Goal: Register for event/course

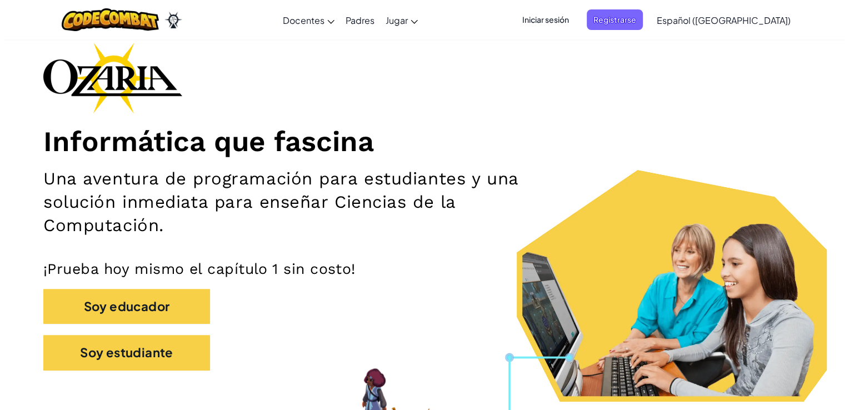
scroll to position [154, 0]
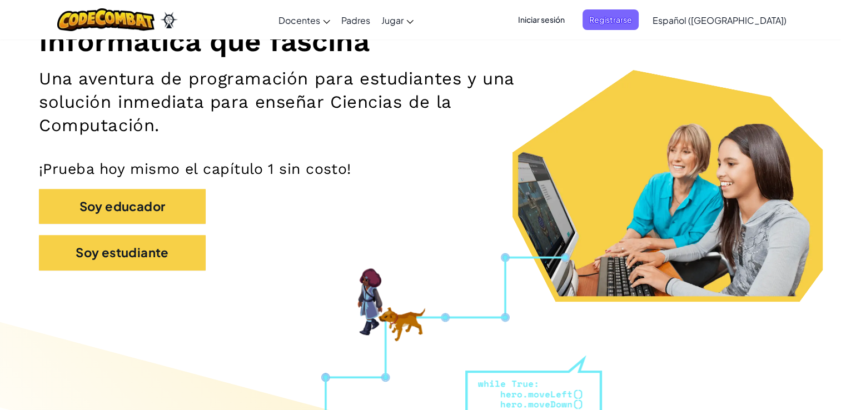
click at [570, 23] on span "Iniciar sesión" at bounding box center [541, 19] width 60 height 21
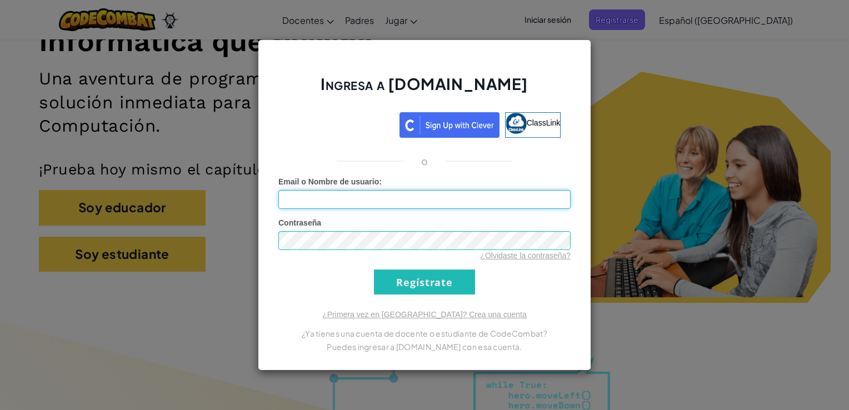
click at [322, 207] on input "Email o Nombre de usuario :" at bounding box center [424, 199] width 292 height 19
click at [436, 292] on input "Regístrate" at bounding box center [424, 282] width 101 height 25
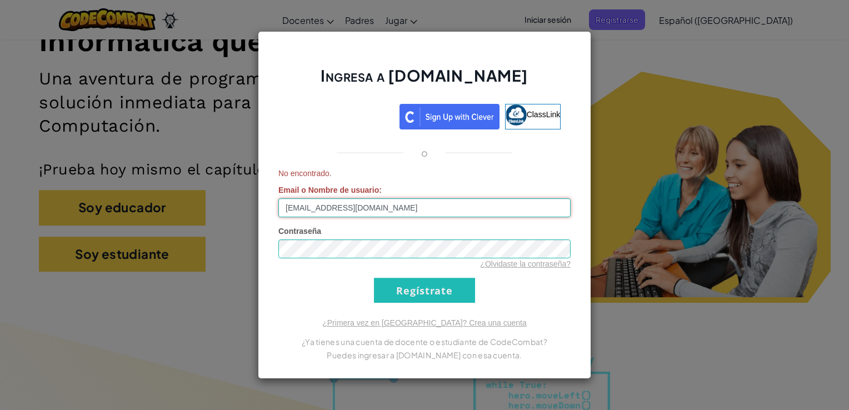
click at [382, 206] on input "AL07191068@tecmilenio.mx" at bounding box center [424, 207] width 292 height 19
click at [392, 207] on input "AL07191068@tecmilenio.mx" at bounding box center [424, 207] width 292 height 19
click at [407, 188] on div "No encontrado. Email o Nombre de usuario : AL07191068" at bounding box center [424, 192] width 292 height 49
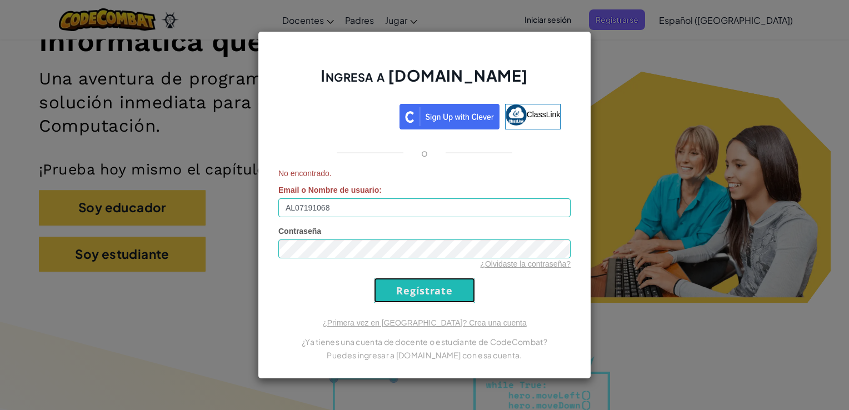
click at [413, 299] on input "Regístrate" at bounding box center [424, 290] width 101 height 25
click at [419, 288] on input "Regístrate" at bounding box center [424, 290] width 101 height 25
click at [331, 205] on input "AL07191068" at bounding box center [424, 207] width 292 height 19
type input "AL07191068@tecmilenio.mx"
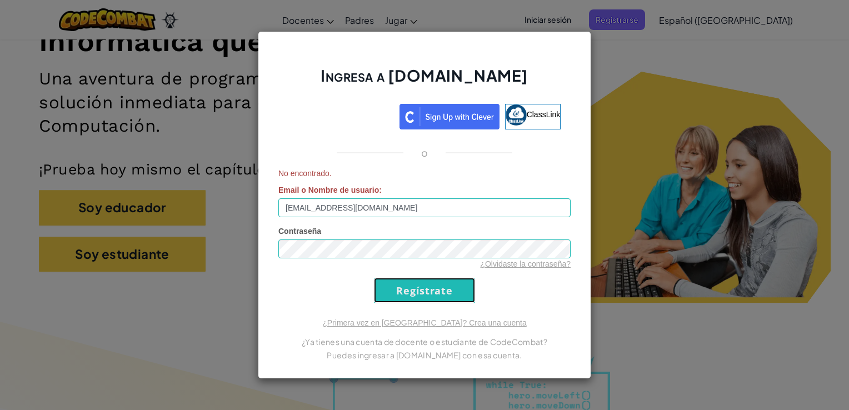
click at [406, 301] on input "Regístrate" at bounding box center [424, 290] width 101 height 25
click at [702, 122] on div "Ingresa a Ozaria.com ClassLink o No encontrado. Email o Nombre de usuario : AL0…" at bounding box center [424, 205] width 849 height 410
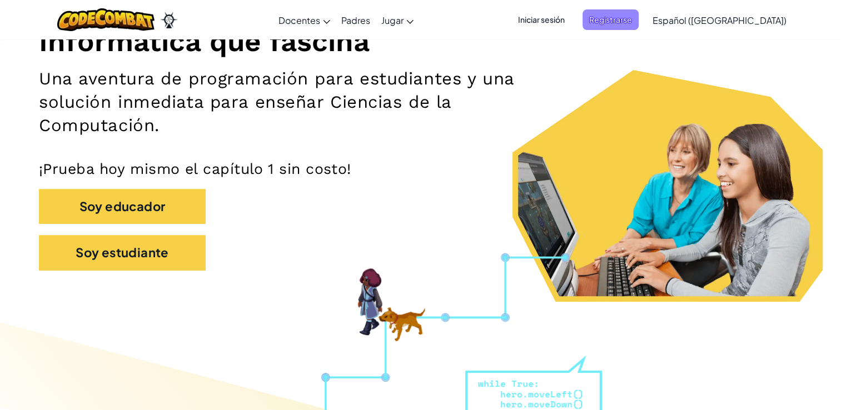
click at [638, 19] on span "Registrarse" at bounding box center [610, 19] width 56 height 21
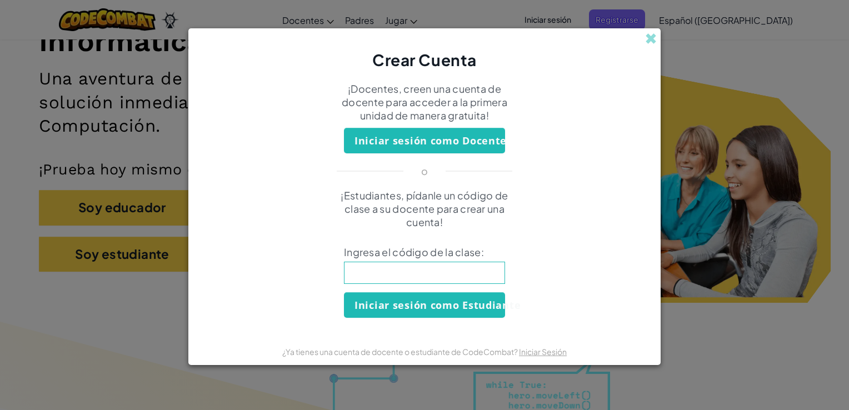
click at [420, 270] on input at bounding box center [424, 273] width 161 height 22
type input "BadFootSharp"
click at [447, 306] on button "Iniciar sesión como Estudiante" at bounding box center [424, 305] width 161 height 26
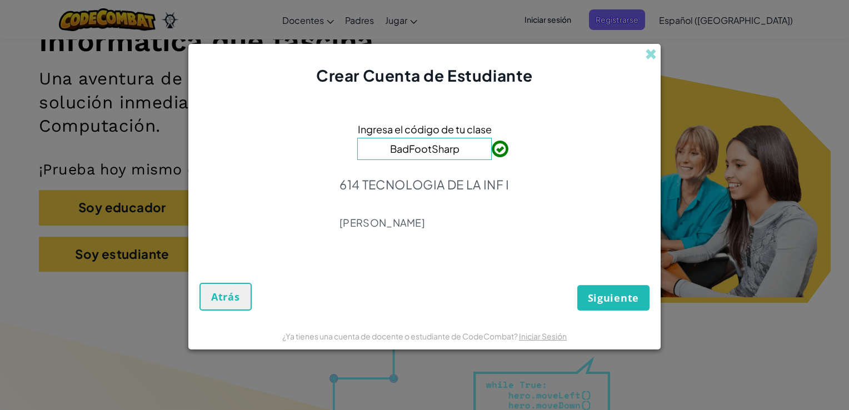
click at [504, 246] on div "Ingresa el código de tu clase BadFootSharp 614 TECNOLOGIA DE LA INF I Armida Ar…" at bounding box center [424, 179] width 450 height 162
click at [596, 296] on span "Siguiente" at bounding box center [613, 297] width 51 height 13
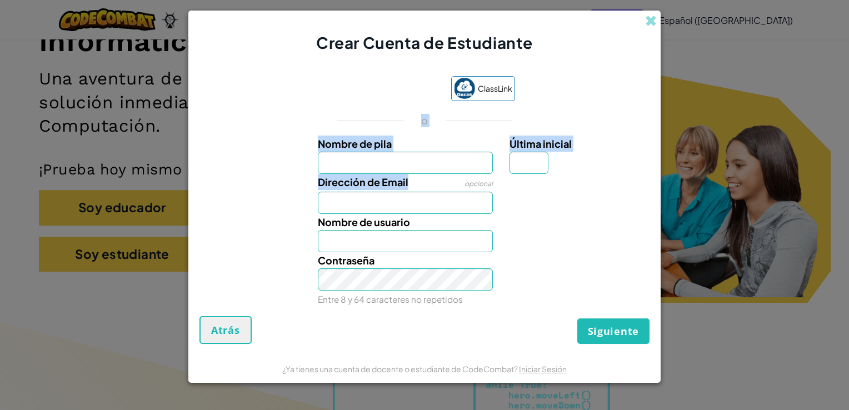
drag, startPoint x: 318, startPoint y: 123, endPoint x: 298, endPoint y: 190, distance: 69.8
click at [298, 190] on div "ClassLink o Nombre de pila Última inicial Dirección de Email opcional Nombre de…" at bounding box center [424, 190] width 450 height 251
drag, startPoint x: 298, startPoint y: 190, endPoint x: 289, endPoint y: 172, distance: 19.9
click at [289, 172] on div "Nombre de pila Última inicial" at bounding box center [424, 155] width 461 height 38
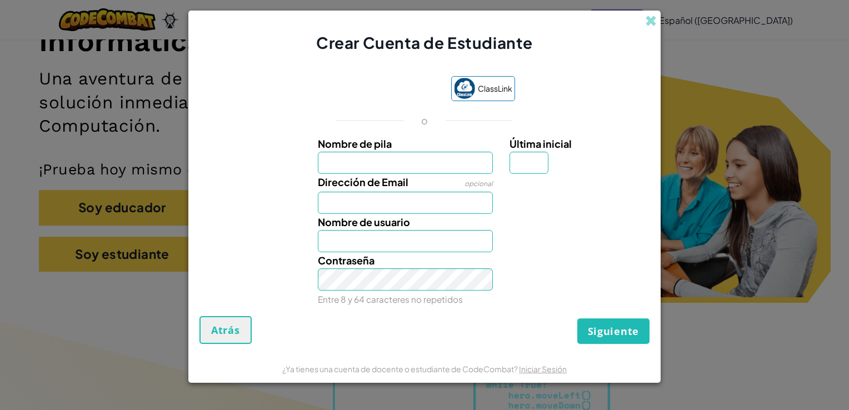
click at [590, 227] on div at bounding box center [578, 222] width 154 height 16
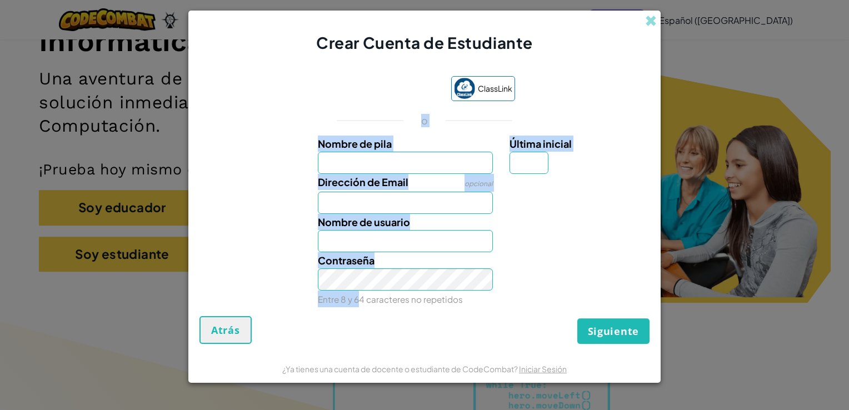
drag, startPoint x: 313, startPoint y: 128, endPoint x: 357, endPoint y: 298, distance: 175.2
click at [357, 298] on div "ClassLink o Nombre de pila Última inicial Dirección de Email opcional Nombre de…" at bounding box center [424, 190] width 450 height 251
click at [267, 148] on div "Nombre de pila Última inicial" at bounding box center [424, 155] width 461 height 38
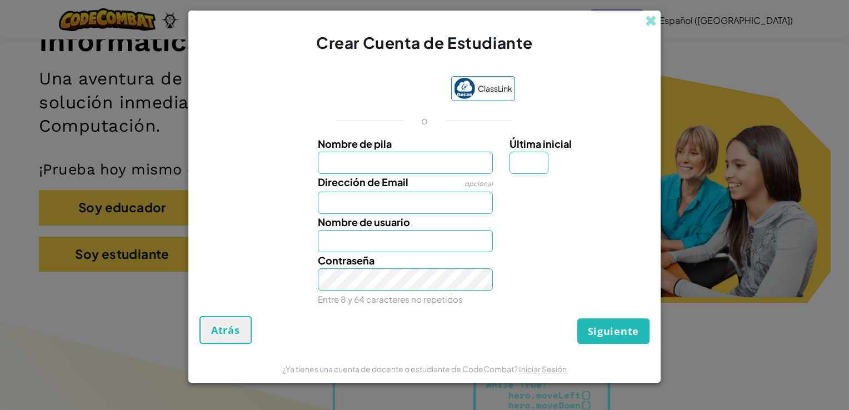
click at [267, 148] on div "Nombre de pila Última inicial" at bounding box center [424, 155] width 461 height 38
click at [375, 163] on input "Nombre de pila" at bounding box center [406, 163] width 176 height 22
click at [323, 209] on input "Dirección de Email" at bounding box center [406, 203] width 176 height 22
type input "AL07191068@tecmilenio.mx"
type input "Daniela Giselle"
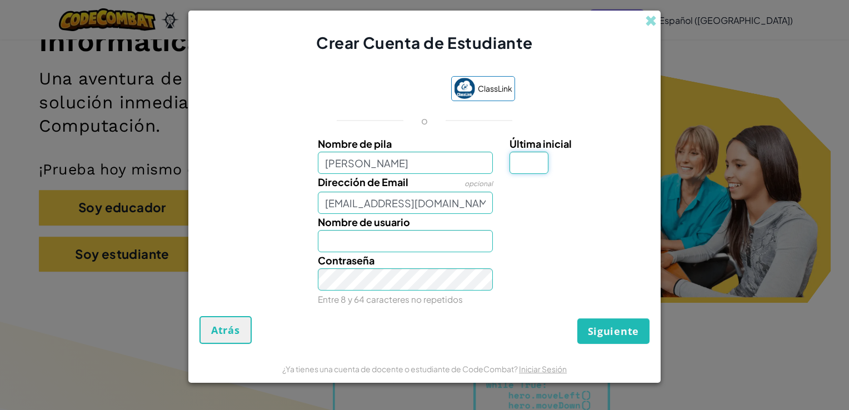
type input "G"
type input "Daniela GiselleG"
click at [221, 180] on div "Dirección de Email opcional AL07191068@tecmilenio.mx Tu email se ve bien!" at bounding box center [424, 194] width 461 height 40
click at [423, 170] on input "Daniela Giselle" at bounding box center [406, 163] width 176 height 22
type input "Daniela"
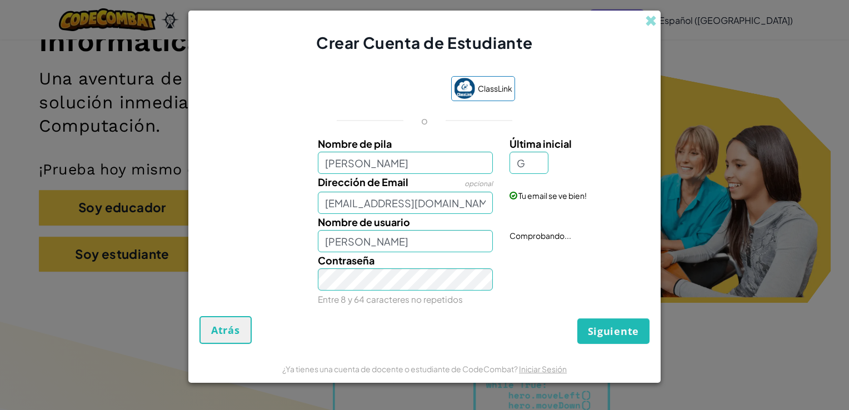
click at [310, 9] on div "Crear Cuenta de Estudiante ClassLink o Nombre de pila Daniela Última inicial G …" at bounding box center [424, 205] width 849 height 410
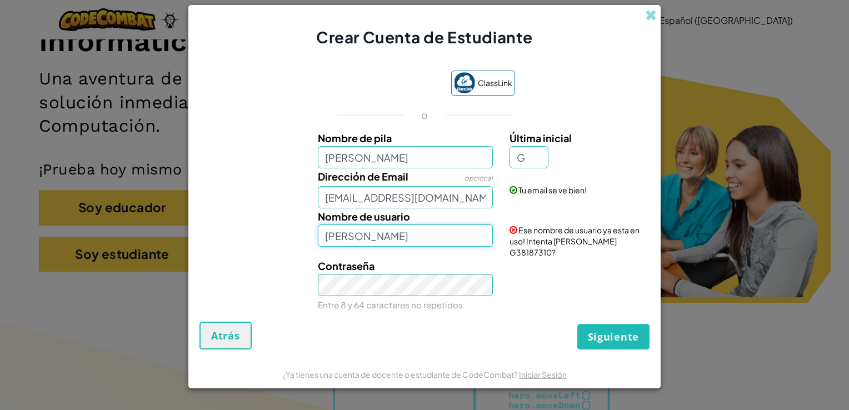
click at [385, 246] on input "Daniela G" at bounding box center [406, 235] width 176 height 22
click at [240, 184] on div "Dirección de Email opcional AL07191068@tecmilenio.mx Tu email se ve bien!" at bounding box center [424, 188] width 461 height 40
click at [584, 239] on span "Ese nombre de usuario ya esta en uso! Intenta Daniela G38187310?" at bounding box center [575, 241] width 130 height 32
click at [406, 246] on input "Daniela G" at bounding box center [406, 235] width 176 height 22
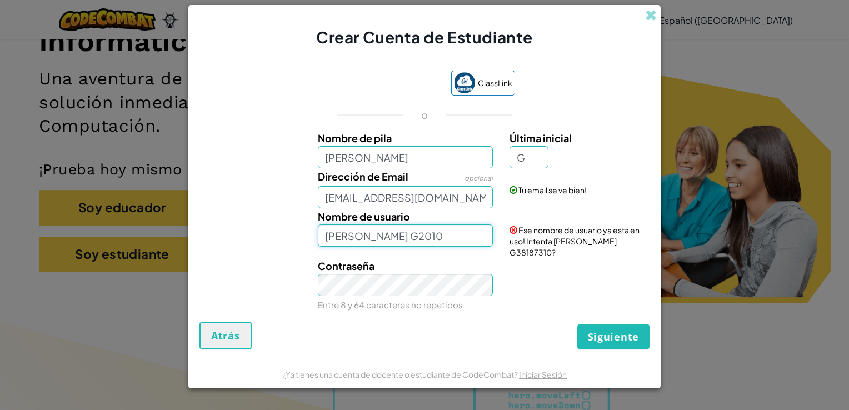
type input "Daniela G2010"
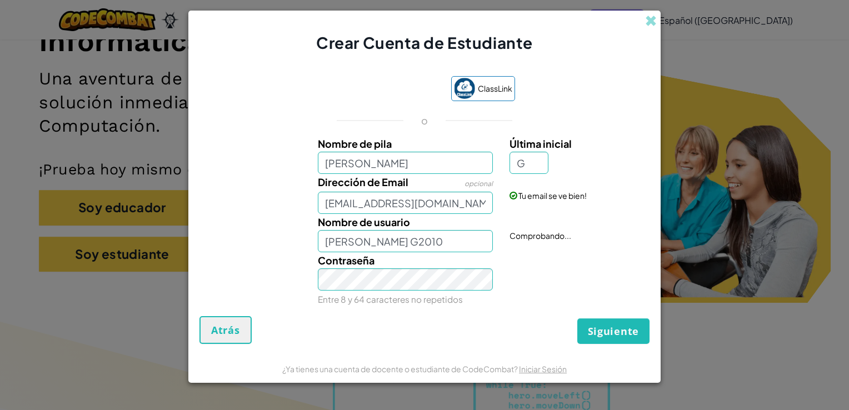
click at [424, 290] on div "Contraseña Entre 8 y 64 caracteres no repetidos" at bounding box center [406, 279] width 192 height 55
click at [643, 18] on div "Crear Cuenta de Estudiante" at bounding box center [424, 32] width 472 height 43
click at [645, 19] on span at bounding box center [651, 21] width 12 height 12
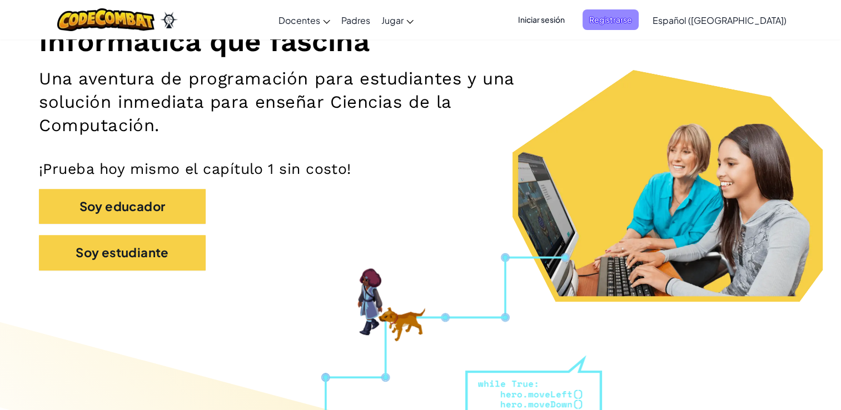
click at [638, 28] on span "Registrarse" at bounding box center [610, 19] width 56 height 21
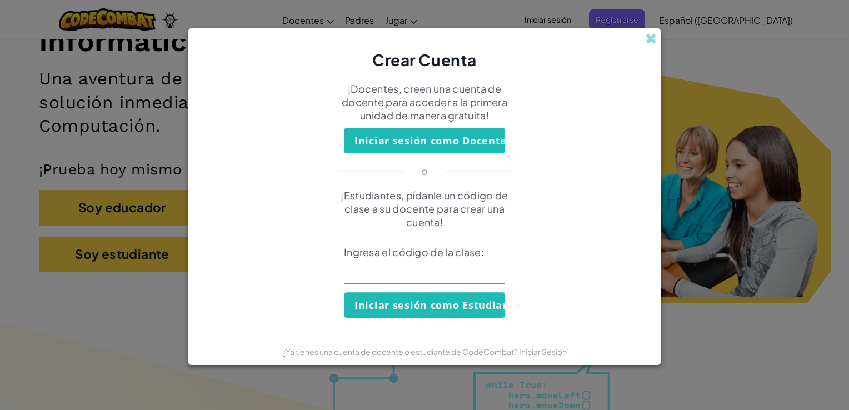
click at [430, 280] on input at bounding box center [424, 273] width 161 height 22
type input "BadFootSharp"
click at [407, 311] on button "Iniciar sesión como Estudiante" at bounding box center [424, 305] width 161 height 26
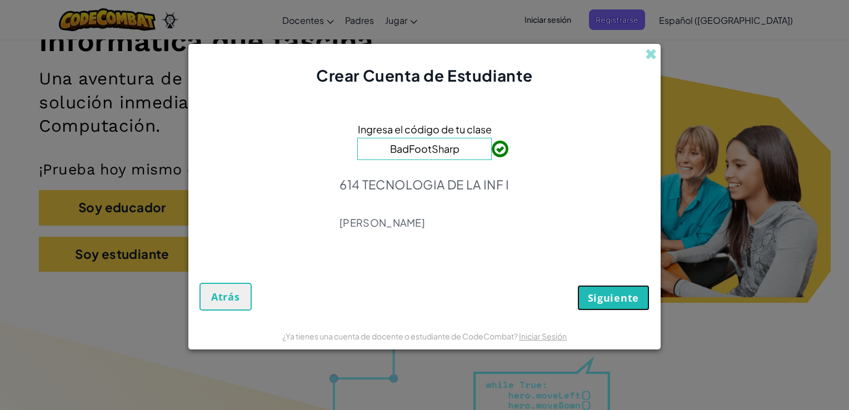
click at [620, 303] on span "Siguiente" at bounding box center [613, 297] width 51 height 13
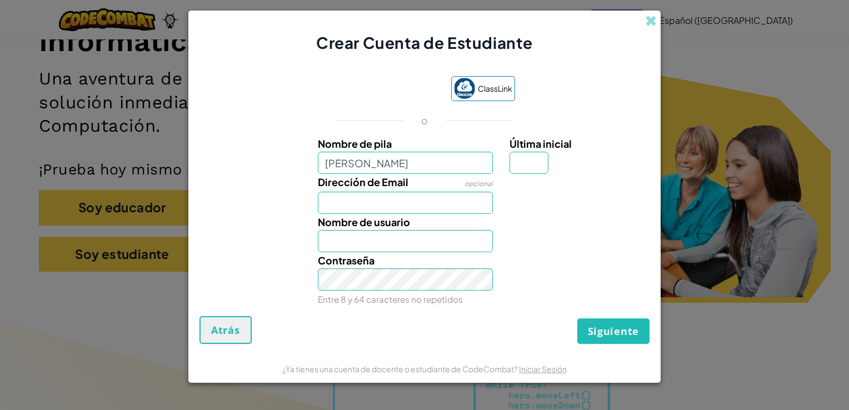
type input "Daniela"
click at [513, 166] on input "Última inicial" at bounding box center [529, 163] width 39 height 22
type input "G"
type input "DanielaG"
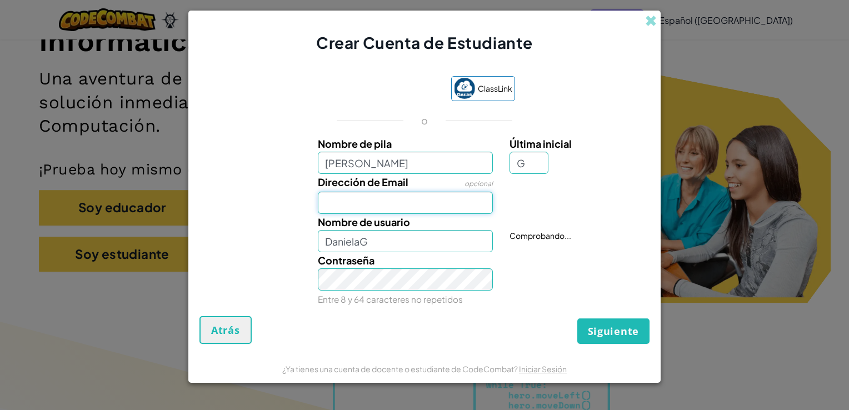
click at [340, 206] on input "Dirección de Email" at bounding box center [406, 203] width 176 height 22
type input "AL07191068@tecmilenio.mx"
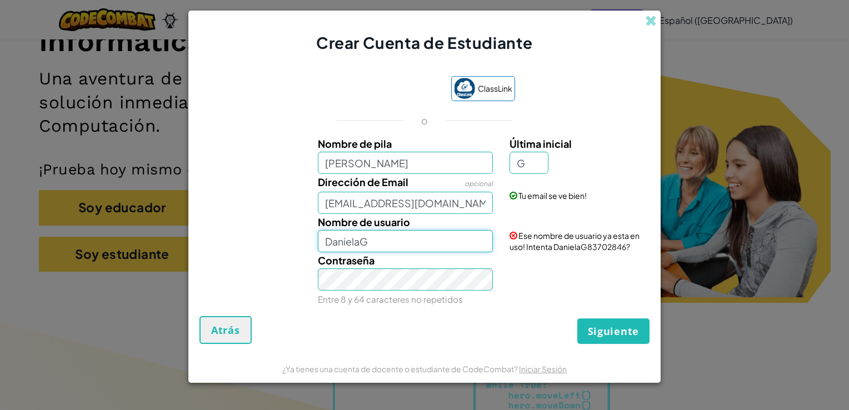
click at [422, 243] on input "DanielaG" at bounding box center [406, 241] width 176 height 22
type input "DanielaG2010"
click at [591, 328] on span "Siguiente" at bounding box center [613, 331] width 51 height 13
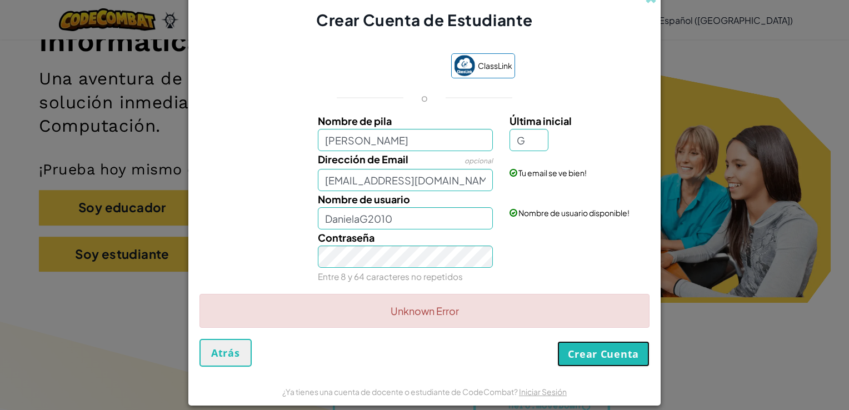
click at [582, 362] on button "Crear Cuenta" at bounding box center [603, 354] width 92 height 26
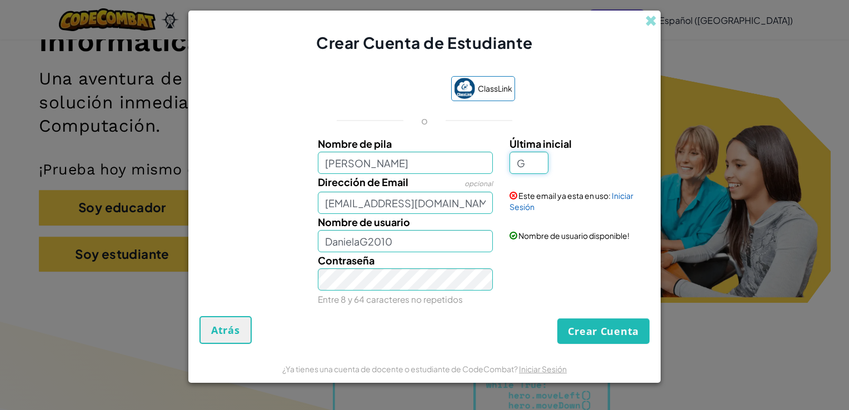
click at [535, 165] on input "G" at bounding box center [529, 163] width 39 height 22
click at [612, 83] on div "ClassLink o Nombre de pila Daniela Última inicial G Dirección de Email opcional…" at bounding box center [424, 190] width 450 height 251
click at [576, 339] on button "Crear Cuenta" at bounding box center [603, 331] width 92 height 26
click at [538, 168] on input "G" at bounding box center [529, 163] width 39 height 22
click at [569, 136] on label "Última inicial" at bounding box center [578, 144] width 137 height 16
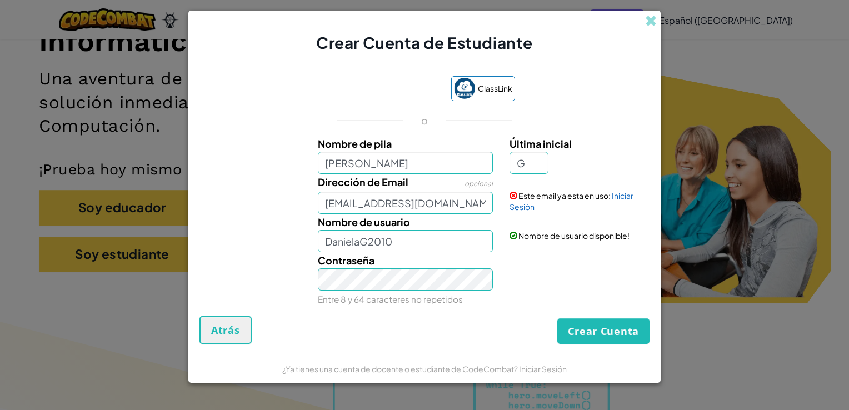
click at [548, 152] on input "G" at bounding box center [529, 163] width 39 height 22
click at [463, 205] on input "AL07191068@tecmilenio.mx" at bounding box center [406, 203] width 176 height 22
click at [620, 197] on link "Iniciar Sesión" at bounding box center [572, 201] width 124 height 21
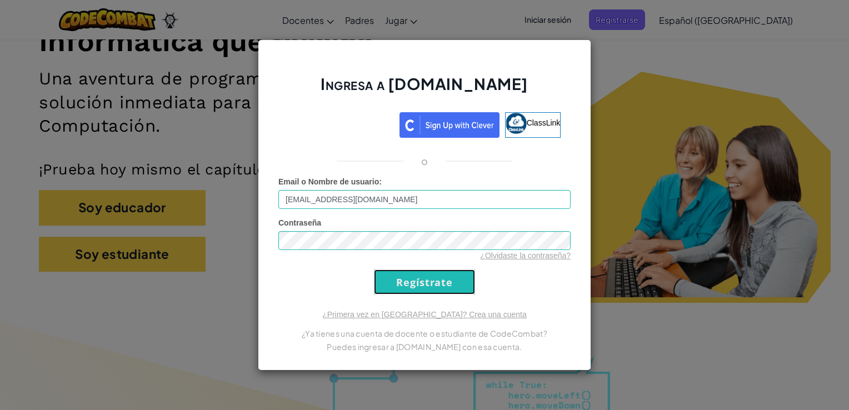
click at [427, 286] on input "Regístrate" at bounding box center [424, 282] width 101 height 25
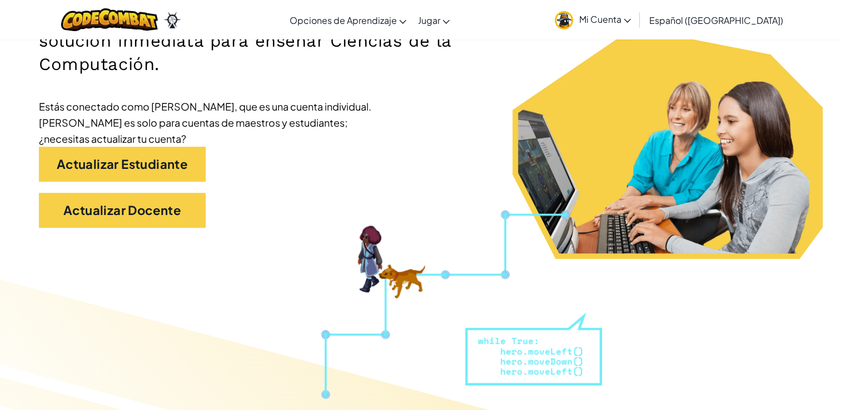
scroll to position [215, 0]
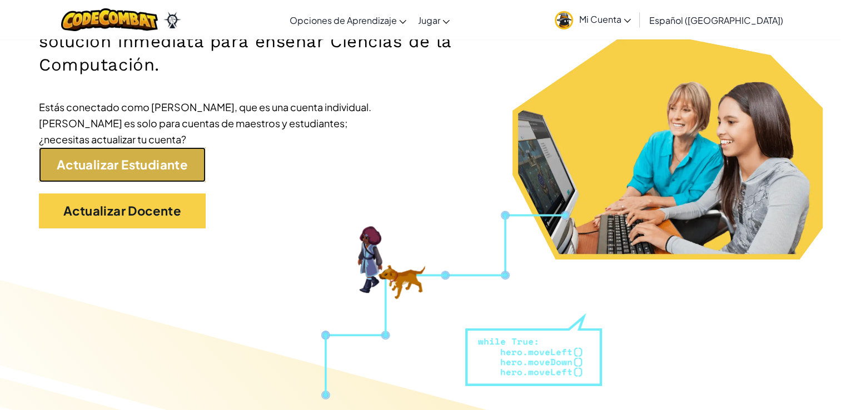
click at [186, 161] on link "Actualizar Estudiante" at bounding box center [122, 164] width 167 height 35
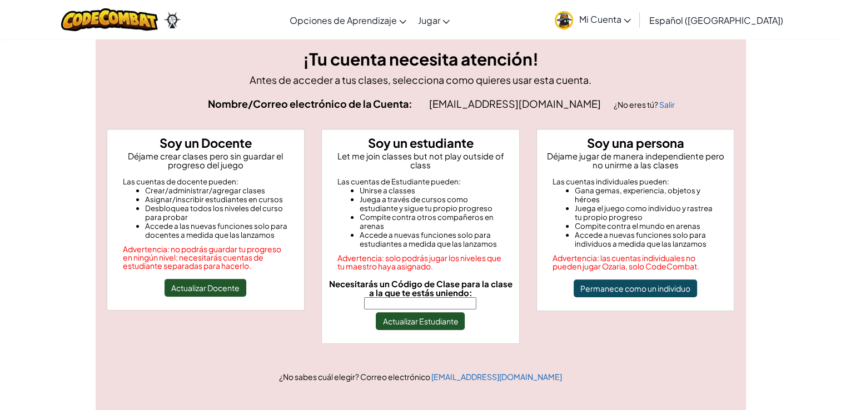
scroll to position [21, 0]
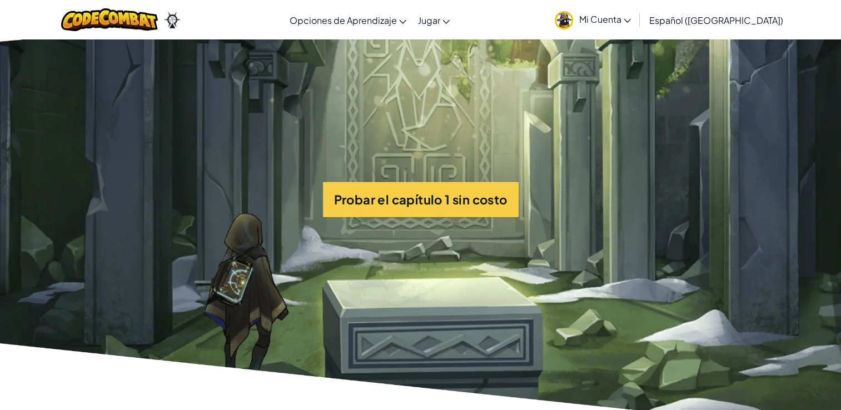
scroll to position [2565, 0]
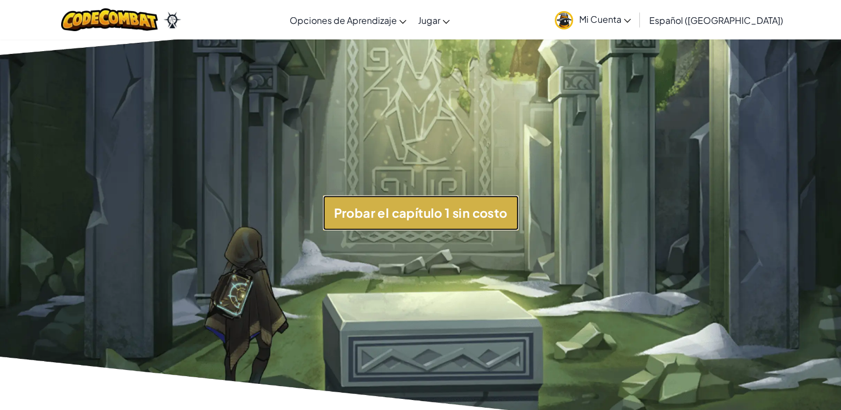
click at [443, 231] on button "Probar el capítulo 1 sin costo" at bounding box center [421, 213] width 196 height 35
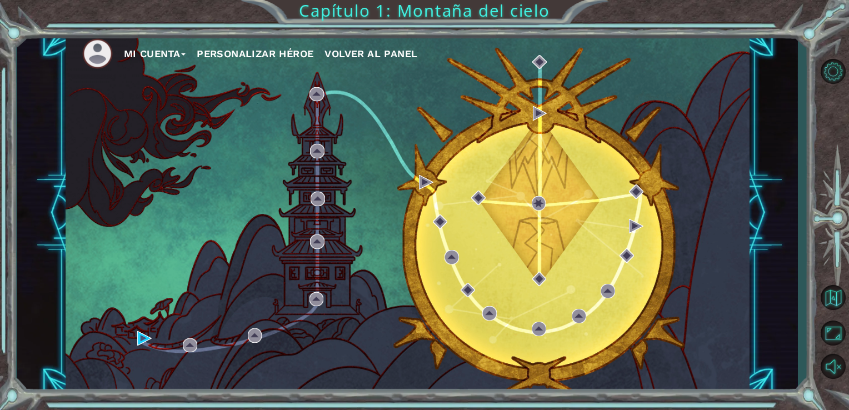
drag, startPoint x: 0, startPoint y: 0, endPoint x: 646, endPoint y: 127, distance: 658.7
click at [646, 127] on div "Mi Cuenta Personalizar héroe Volver al panel" at bounding box center [408, 213] width 685 height 361
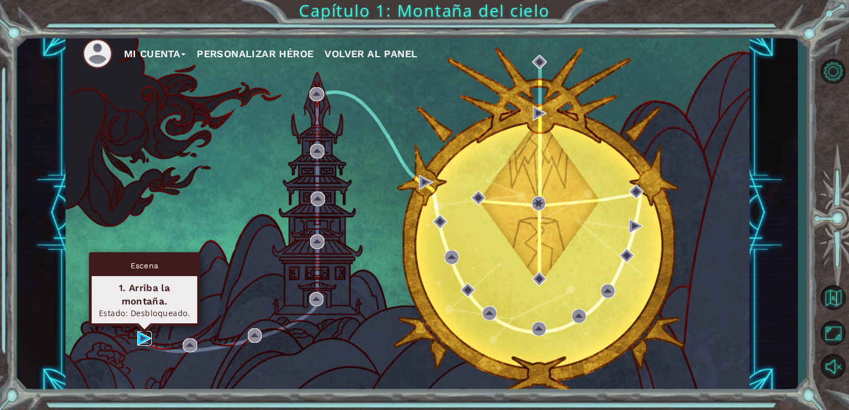
click at [150, 333] on img at bounding box center [144, 338] width 14 height 14
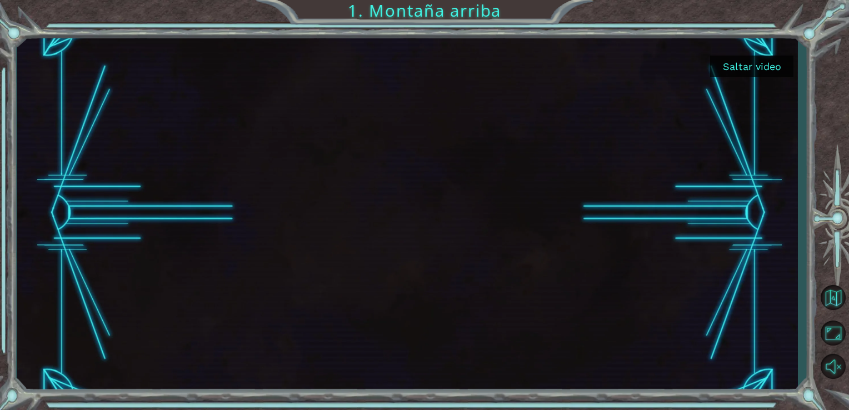
click at [774, 62] on button "Saltar video" at bounding box center [751, 67] width 83 height 22
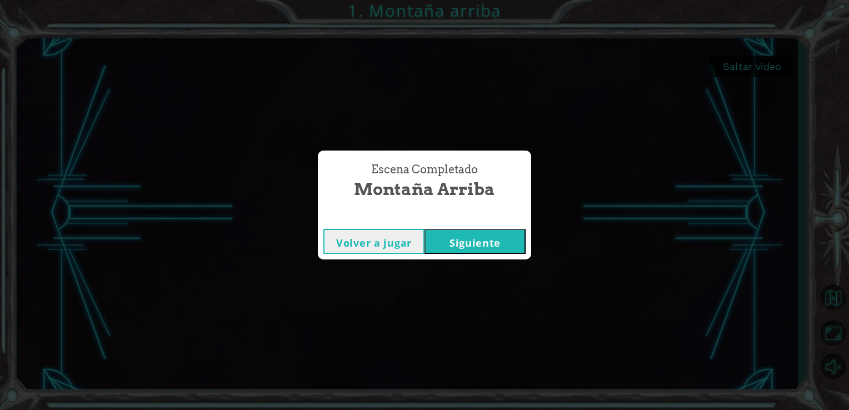
click at [387, 232] on button "Volver a jugar" at bounding box center [373, 241] width 101 height 25
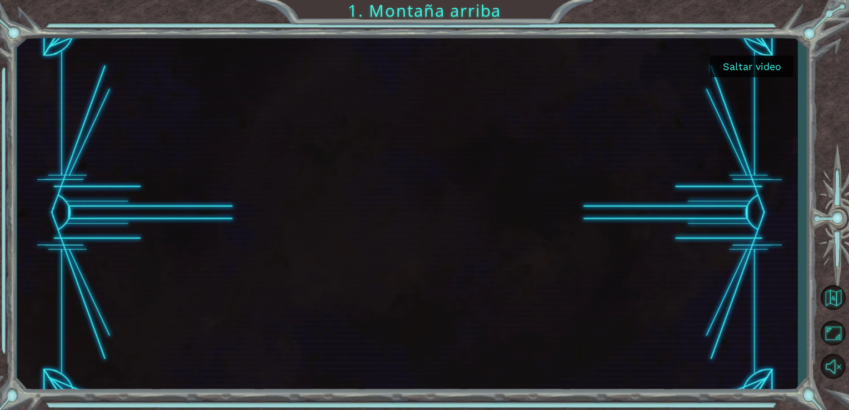
click at [833, 57] on div at bounding box center [833, 219] width 32 height 328
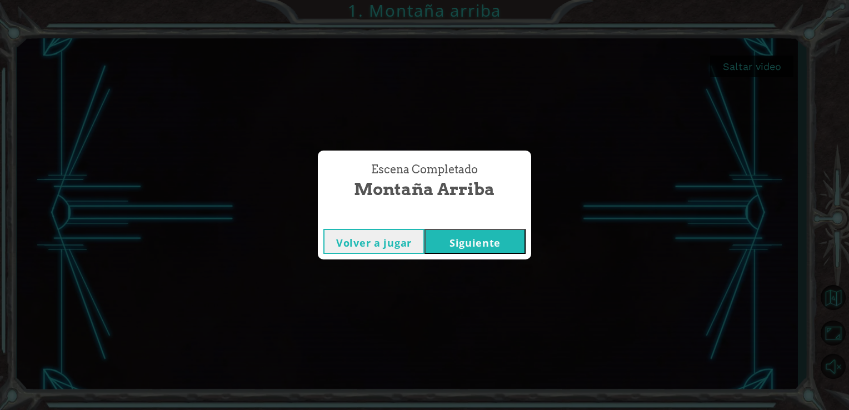
click at [476, 235] on button "Siguiente" at bounding box center [475, 241] width 101 height 25
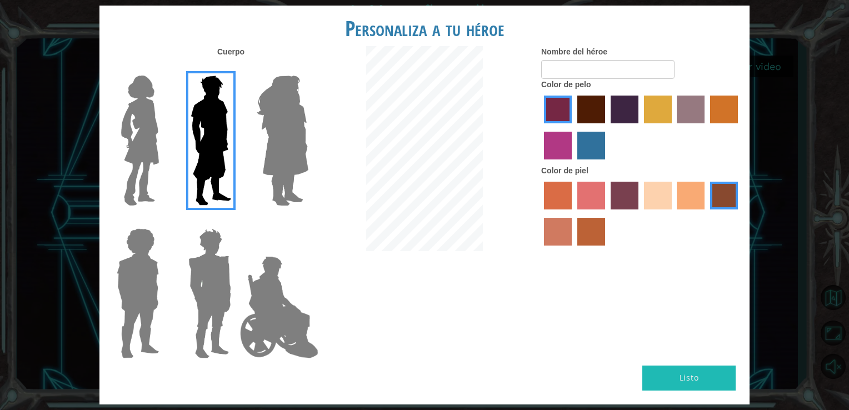
click at [153, 127] on img at bounding box center [140, 140] width 47 height 139
click at [163, 68] on input "Hero Connie" at bounding box center [163, 68] width 0 height 0
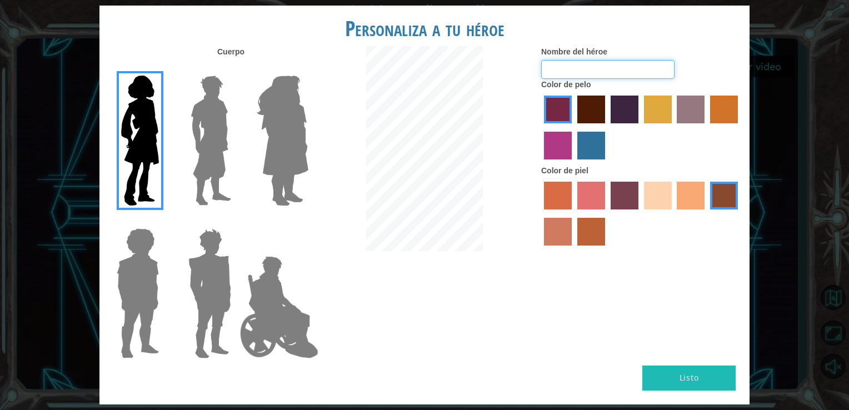
click at [568, 64] on input "Nombre del héroe" at bounding box center [607, 69] width 133 height 19
type input "Gisellita"
click at [655, 211] on div at bounding box center [641, 215] width 200 height 72
click at [656, 204] on label "sandy beach skin color" at bounding box center [658, 196] width 28 height 28
click at [640, 213] on input "sandy beach skin color" at bounding box center [640, 213] width 0 height 0
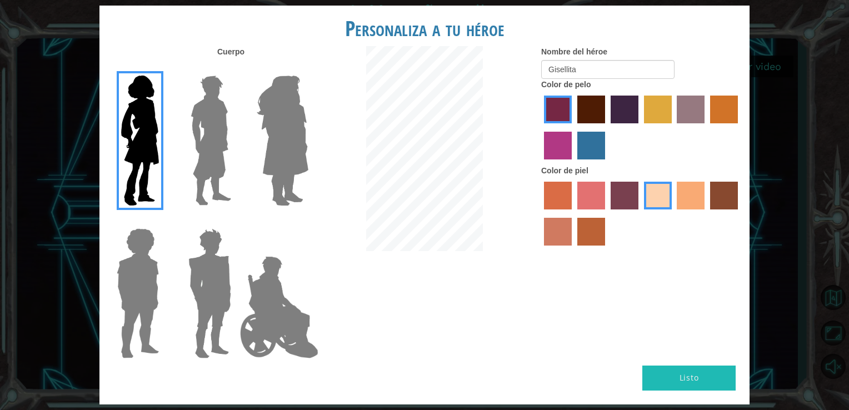
click at [592, 126] on div at bounding box center [641, 129] width 200 height 72
click at [580, 106] on label "maroon hair color" at bounding box center [591, 110] width 28 height 28
click at [573, 127] on input "maroon hair color" at bounding box center [573, 127] width 0 height 0
drag, startPoint x: 580, startPoint y: 106, endPoint x: 700, endPoint y: 73, distance: 124.3
click at [700, 73] on div "Nombre del héroe [PERSON_NAME] Color de pelo Color [PERSON_NAME]" at bounding box center [641, 148] width 217 height 205
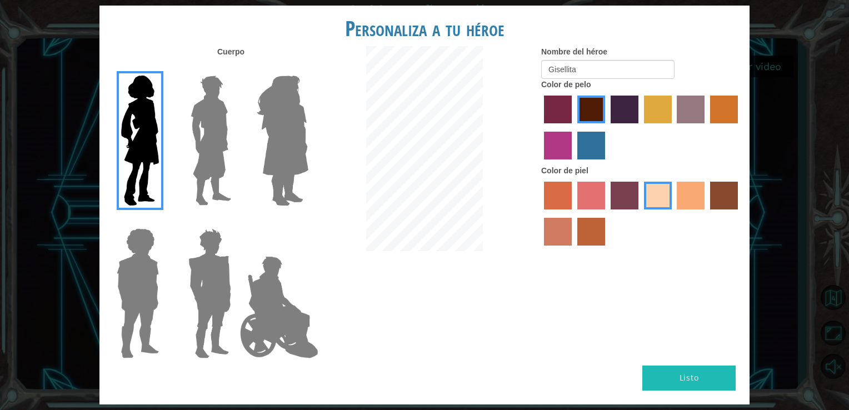
drag, startPoint x: 700, startPoint y: 73, endPoint x: 641, endPoint y: 171, distance: 113.9
click at [641, 171] on div "Color de piel" at bounding box center [641, 208] width 200 height 86
click at [662, 372] on button "Listo" at bounding box center [688, 378] width 93 height 25
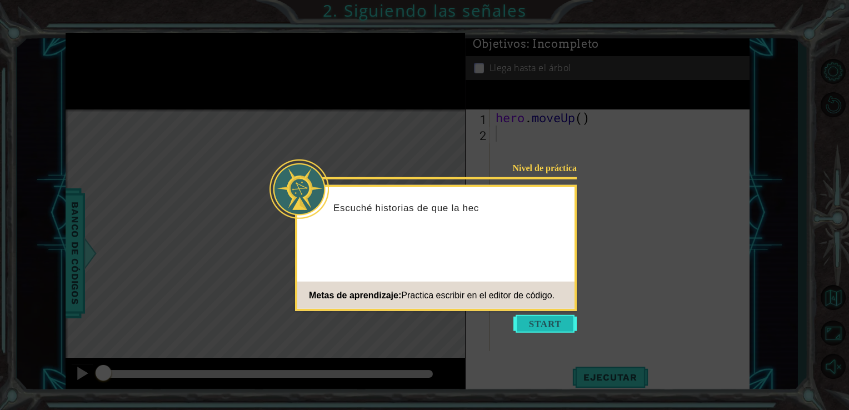
click at [555, 322] on button "Start" at bounding box center [544, 324] width 63 height 18
